Goal: Navigation & Orientation: Find specific page/section

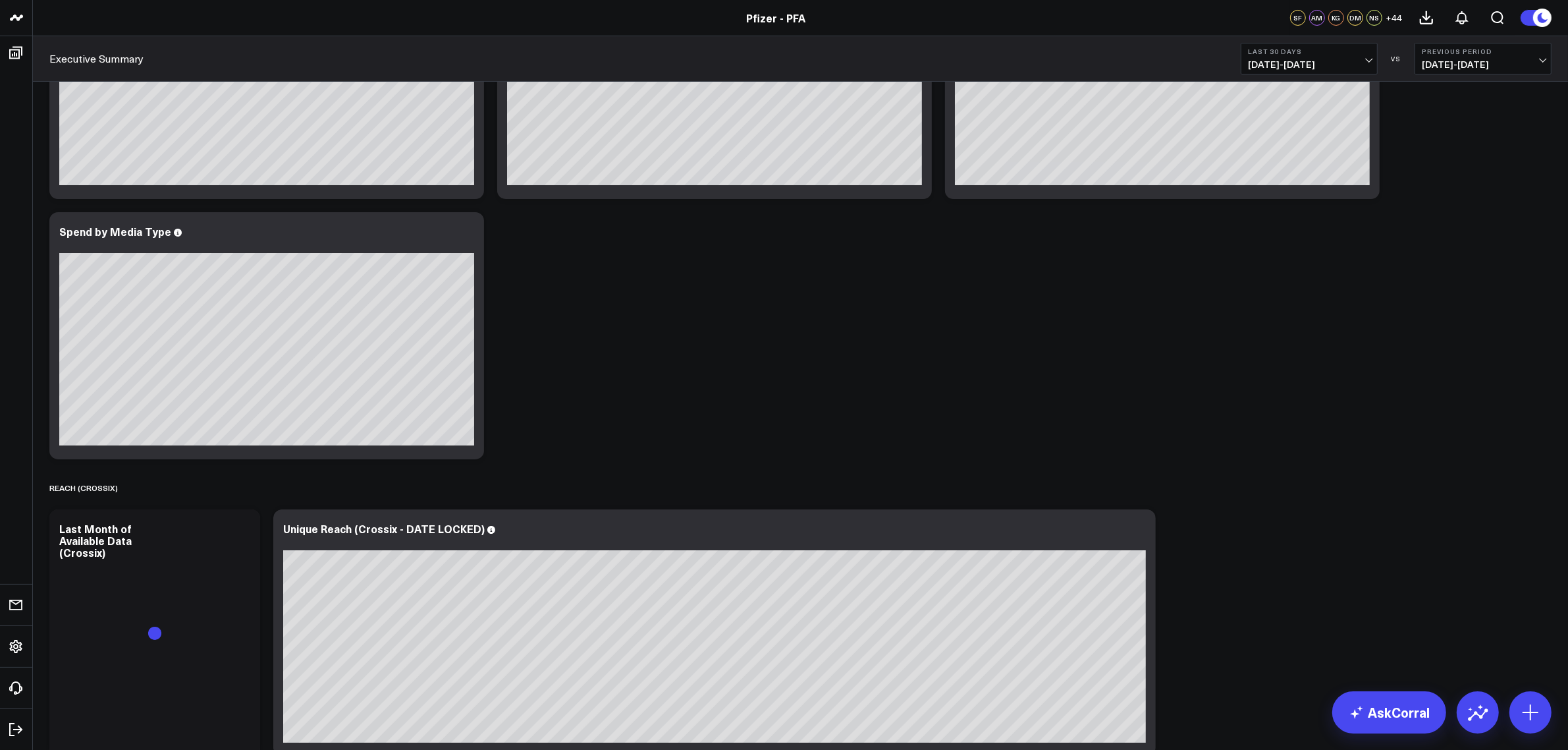
scroll to position [247, 0]
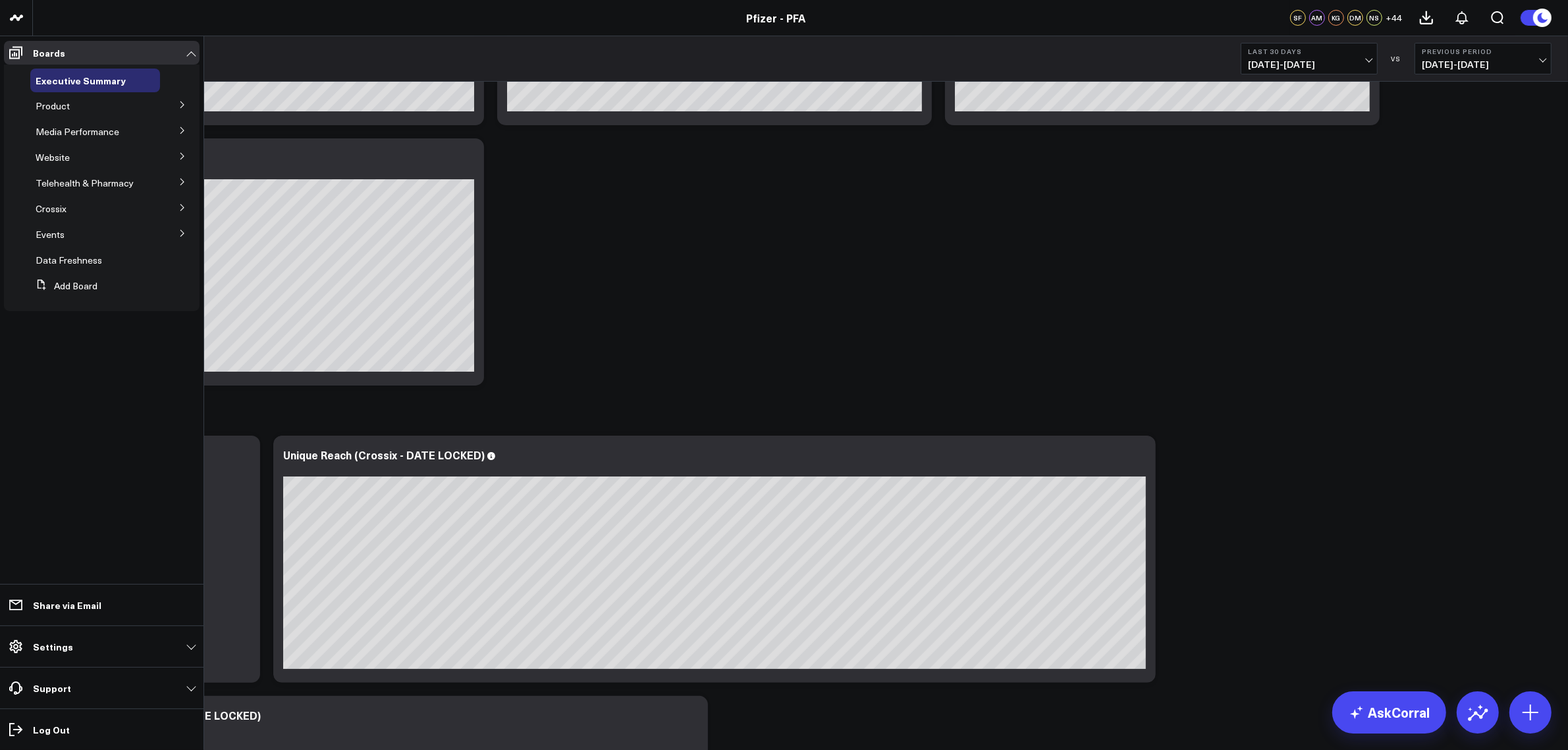
click at [181, 159] on icon at bounding box center [182, 157] width 3 height 7
click at [179, 129] on icon at bounding box center [182, 130] width 8 height 8
click at [67, 156] on span "Media HVAs" at bounding box center [69, 155] width 51 height 12
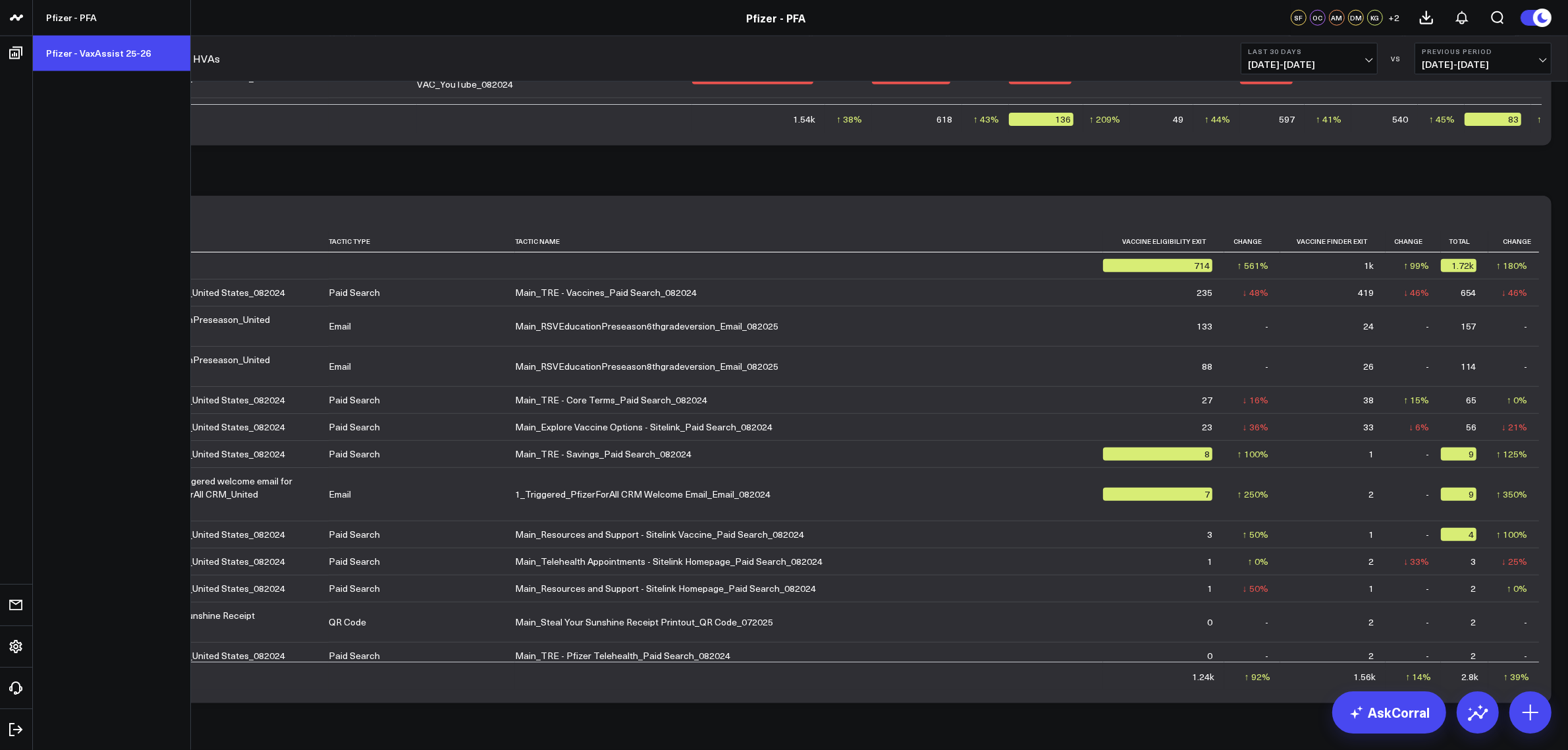
click at [106, 55] on link "Pfizer - VaxAssist 25-26" at bounding box center [112, 54] width 157 height 36
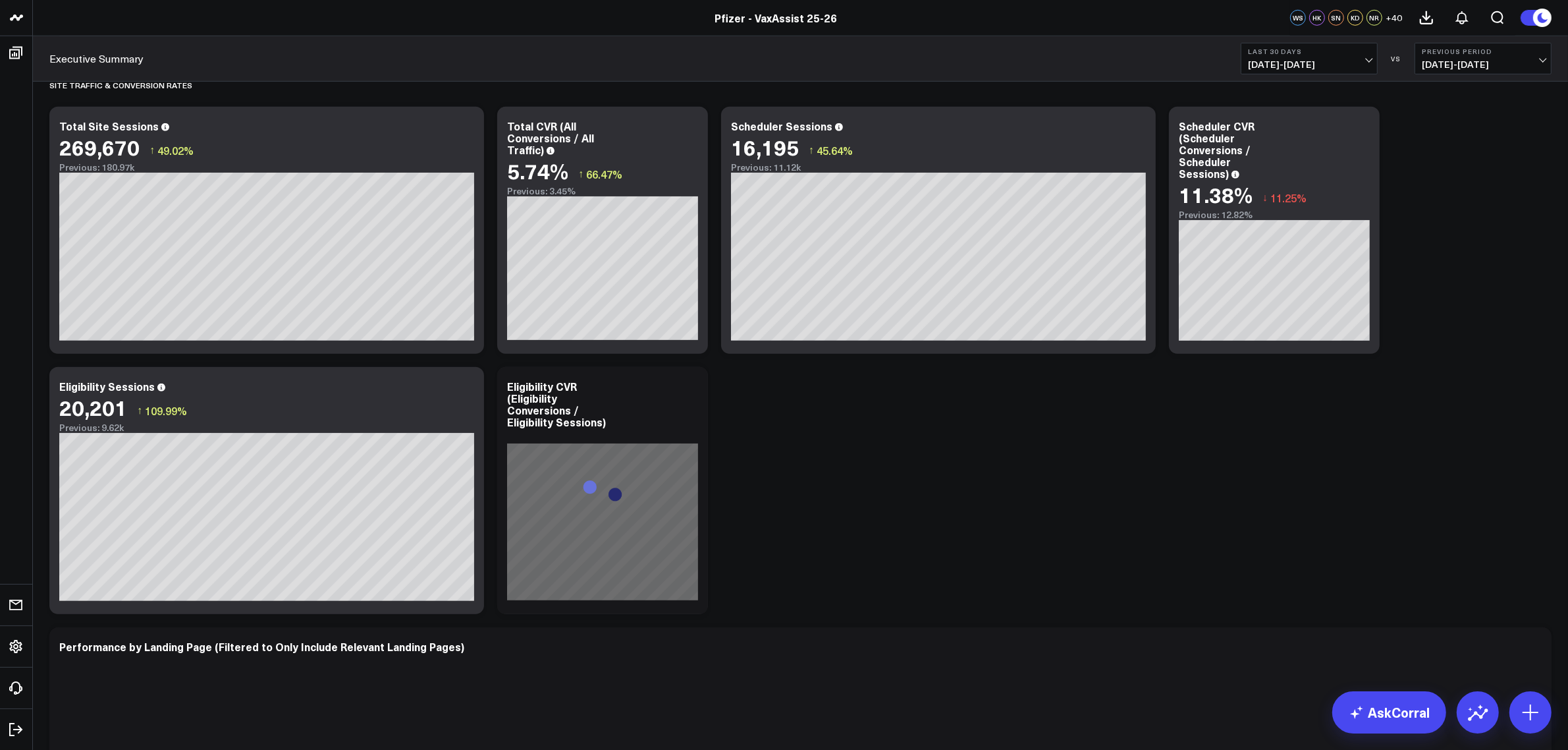
scroll to position [1071, 0]
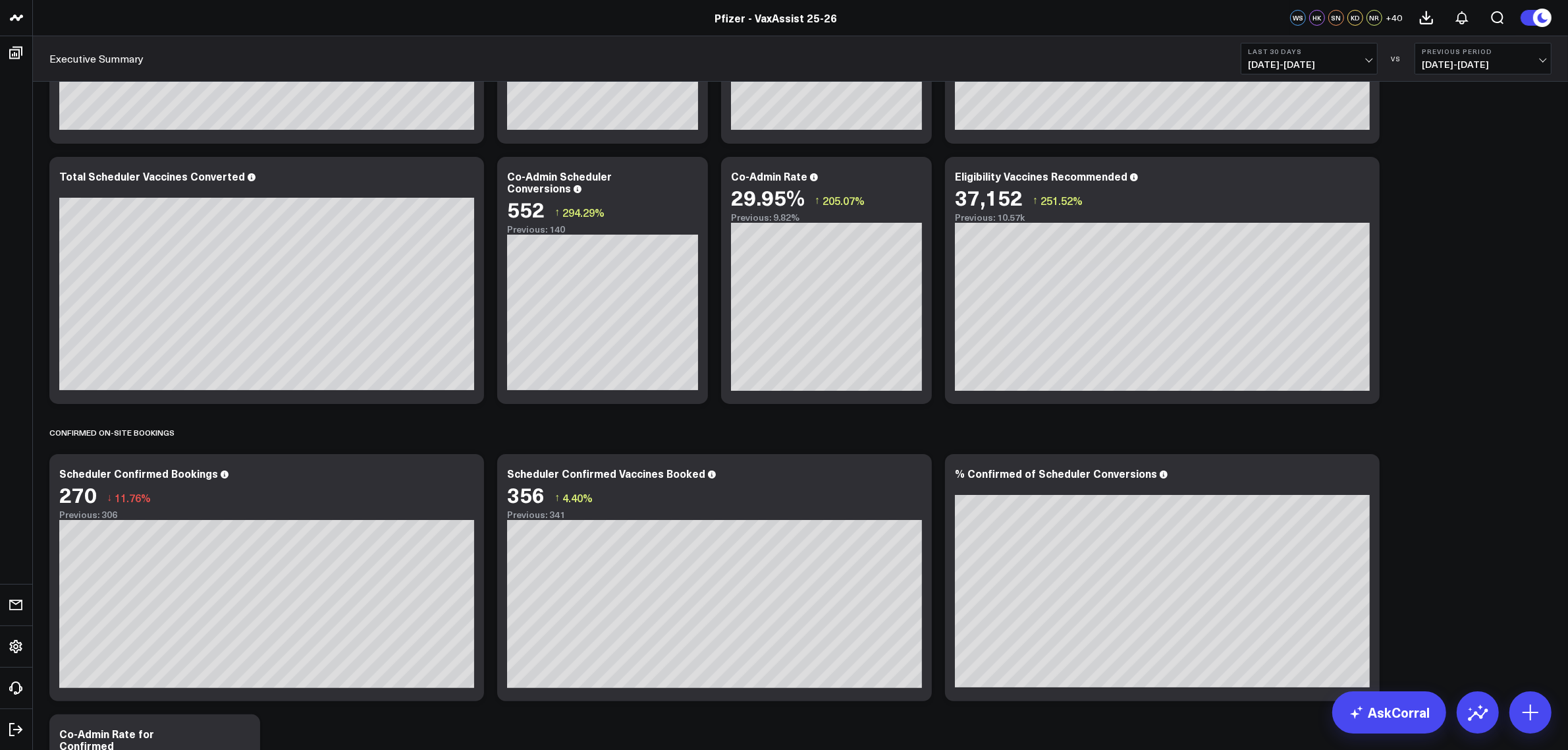
scroll to position [238, 0]
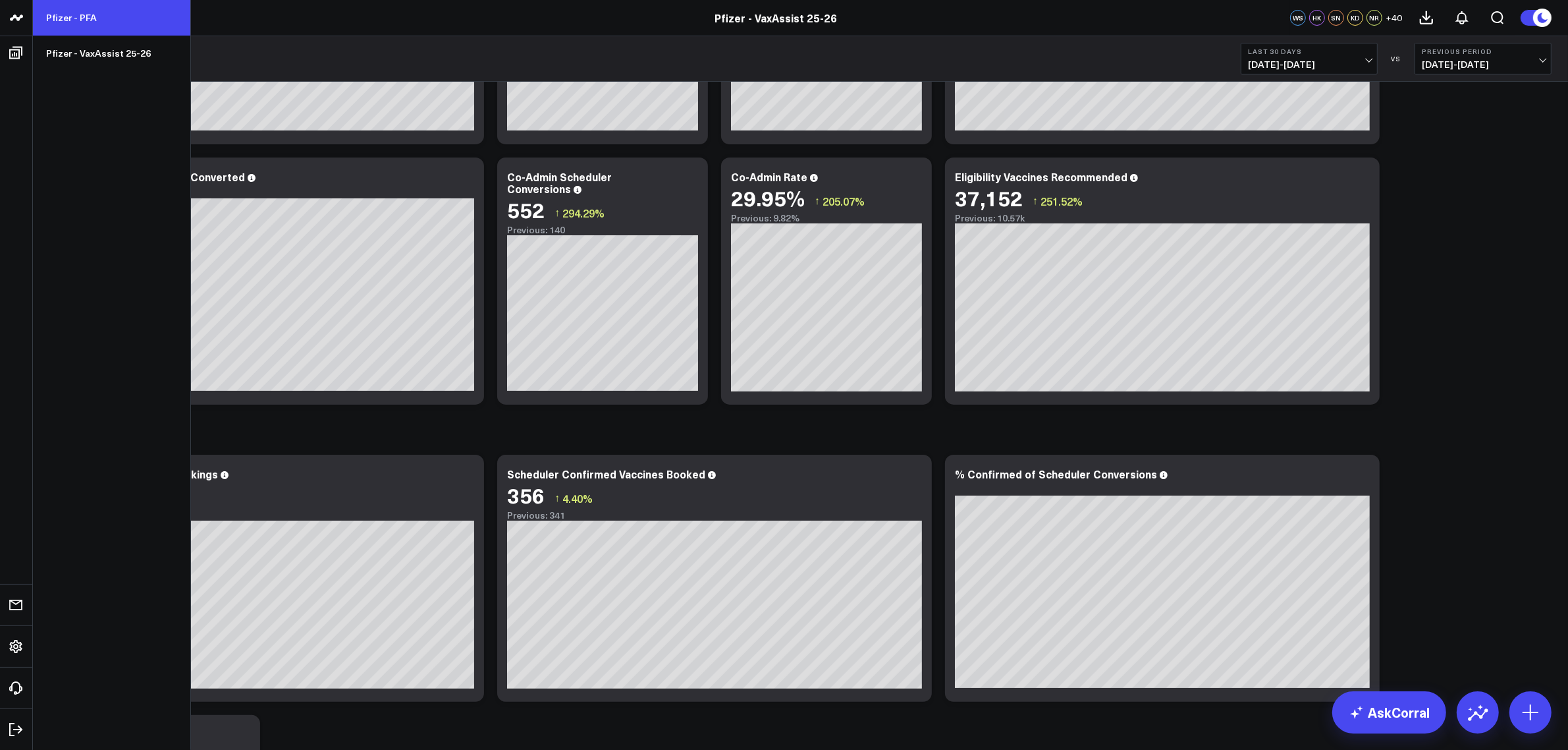
click at [80, 22] on link "Pfizer - PFA" at bounding box center [112, 18] width 157 height 36
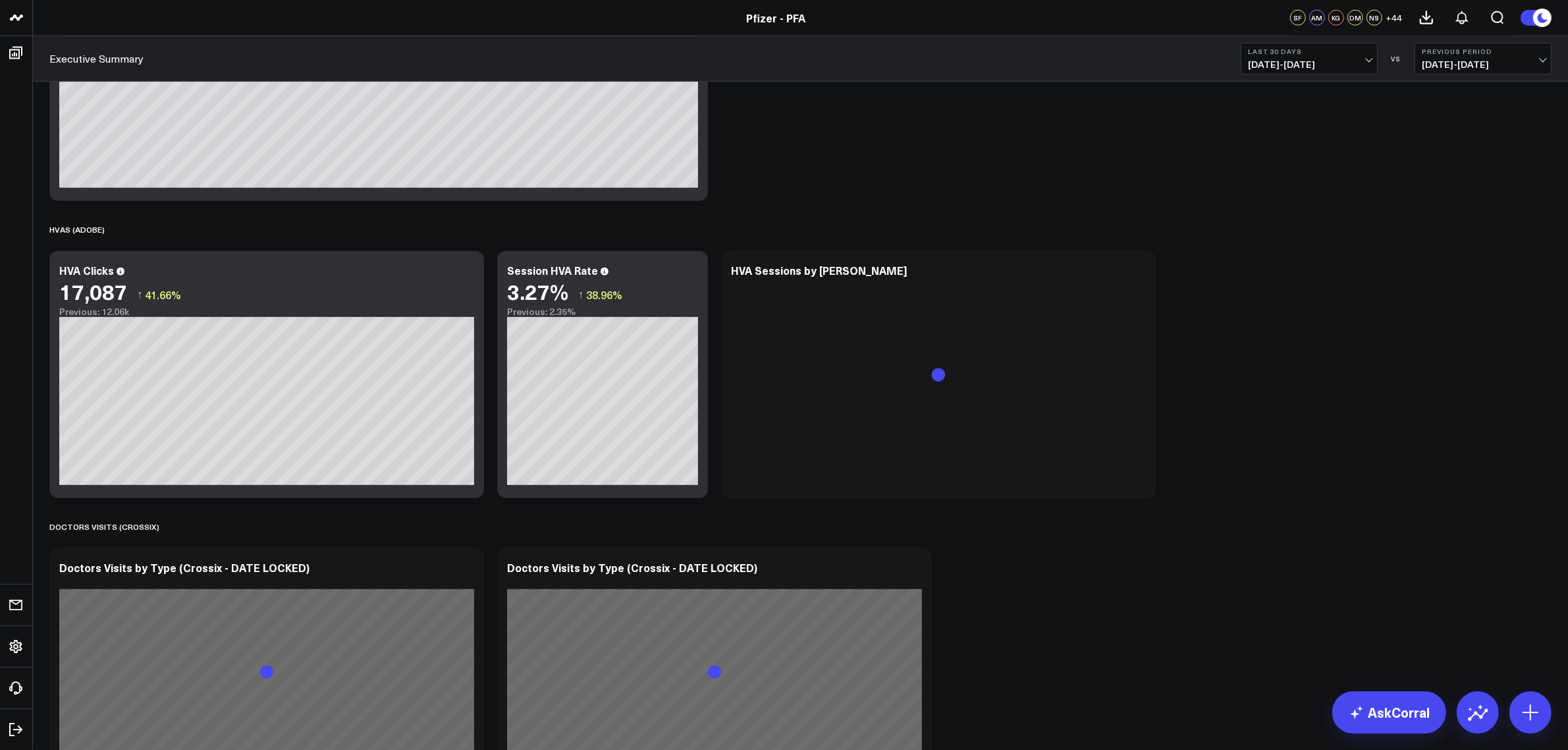
scroll to position [1807, 0]
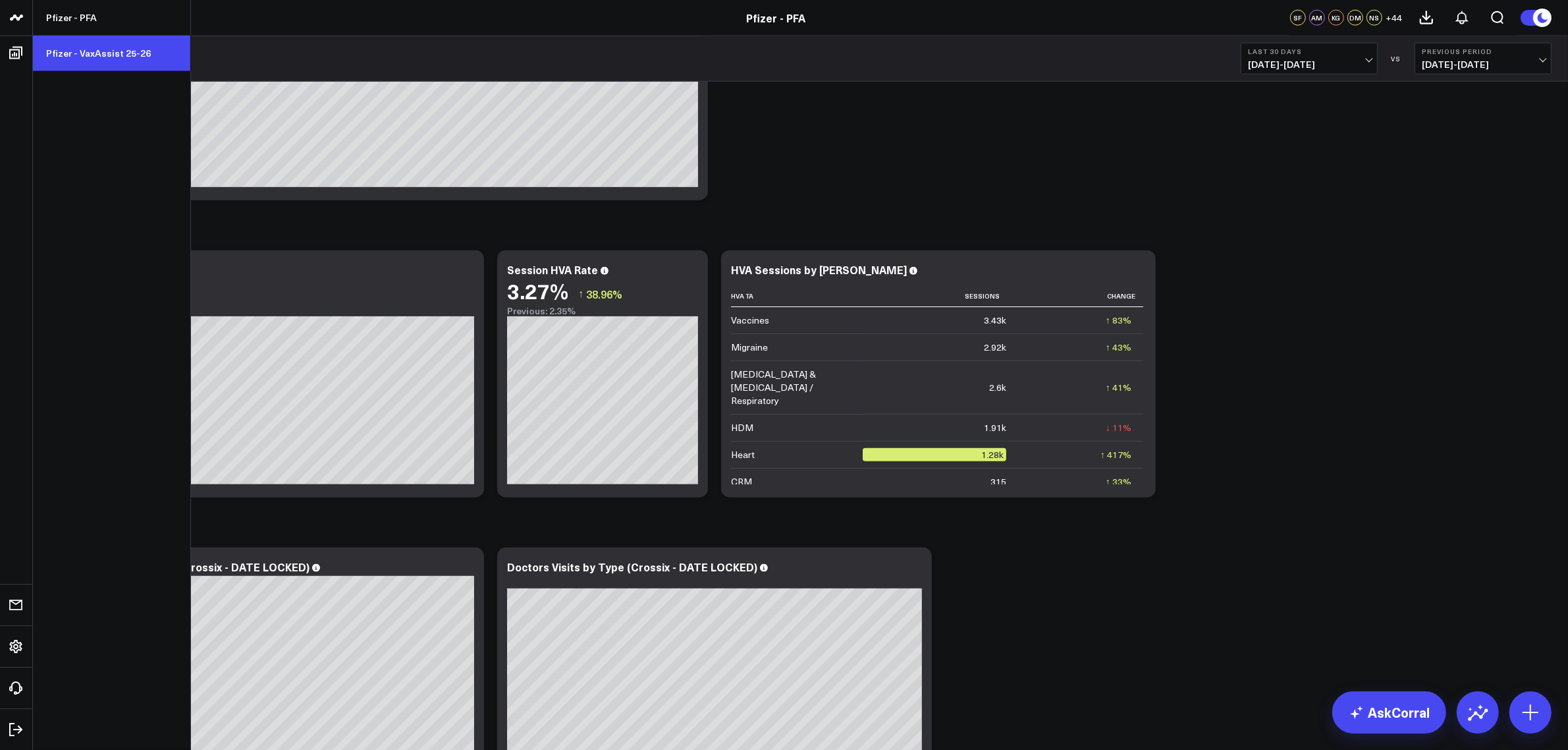
click at [89, 61] on link "Pfizer - VaxAssist 25-26" at bounding box center [112, 54] width 157 height 36
